Goal: Transaction & Acquisition: Purchase product/service

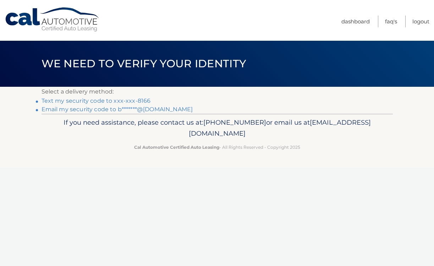
click at [105, 100] on link "Text my security code to xxx-xxx-8166" at bounding box center [96, 101] width 109 height 7
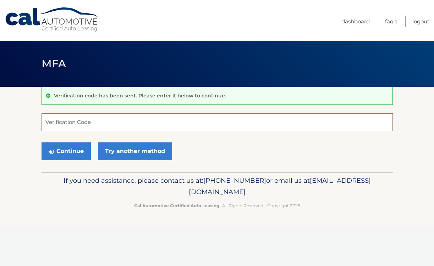
click at [57, 122] on input "Verification Code" at bounding box center [217, 123] width 351 height 18
type input "019340"
click at [70, 152] on button "Continue" at bounding box center [66, 152] width 49 height 18
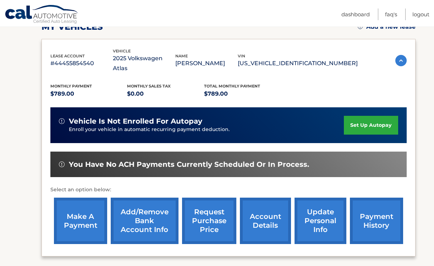
scroll to position [107, 0]
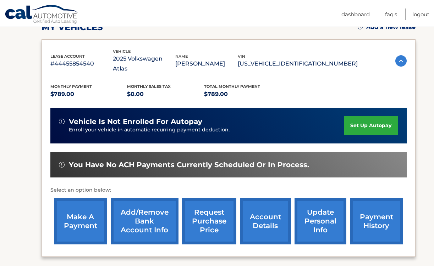
click at [78, 214] on link "make a payment" at bounding box center [80, 221] width 53 height 46
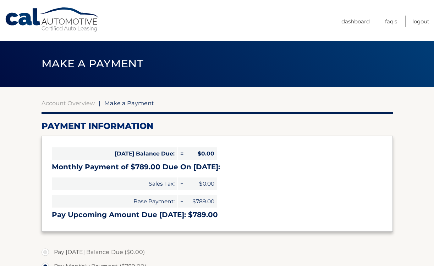
select select "MDU2MTk4ZGMtNTFmYy00NmRhLTg1M2MtYjVmNTU5NjM2MzI2"
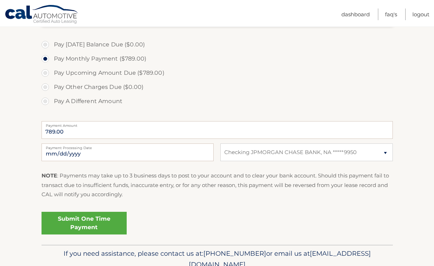
scroll to position [214, 0]
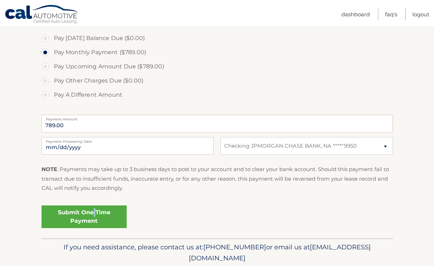
click at [94, 210] on link "Submit One Time Payment" at bounding box center [84, 217] width 85 height 23
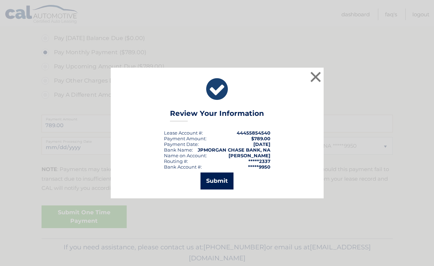
click at [214, 180] on button "Submit" at bounding box center [216, 181] width 33 height 17
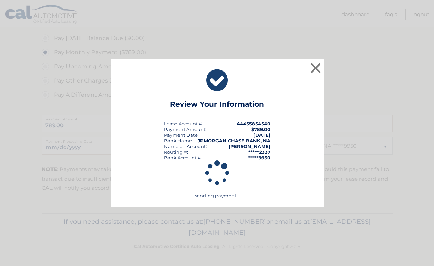
scroll to position [213, 0]
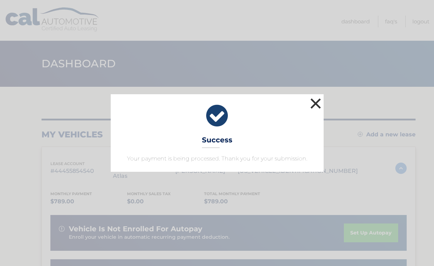
click at [316, 101] on button "×" at bounding box center [316, 103] width 14 height 14
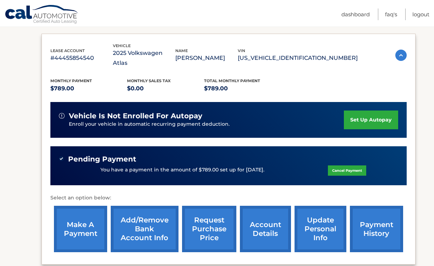
scroll to position [116, 0]
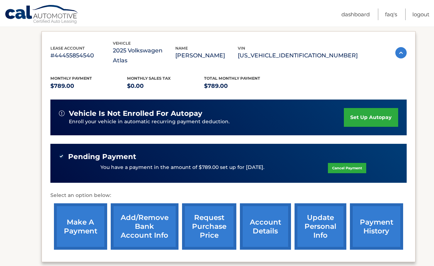
click at [369, 212] on link "payment history" at bounding box center [376, 227] width 53 height 46
click at [82, 219] on link "make a payment" at bounding box center [80, 227] width 53 height 46
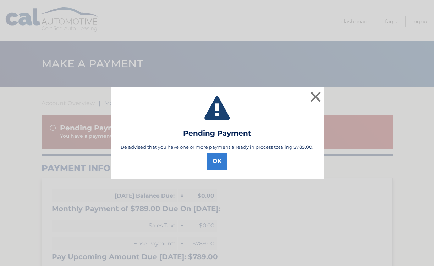
select select "MDU2MTk4ZGMtNTFmYy00NmRhLTg1M2MtYjVmNTU5NjM2MzI2"
click at [215, 162] on button "OK" at bounding box center [217, 161] width 21 height 17
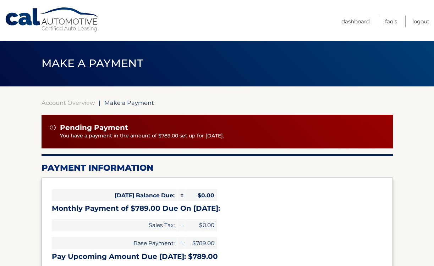
scroll to position [3, 0]
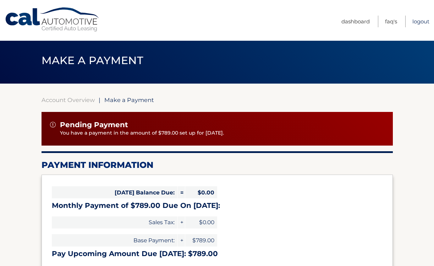
click at [418, 22] on link "Logout" at bounding box center [420, 22] width 17 height 12
